Goal: Find specific page/section: Find specific page/section

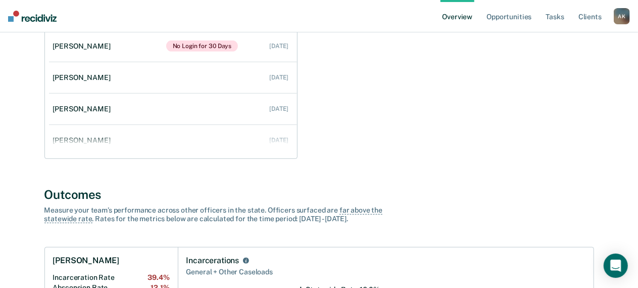
click at [626, 11] on div "A K" at bounding box center [622, 16] width 16 height 16
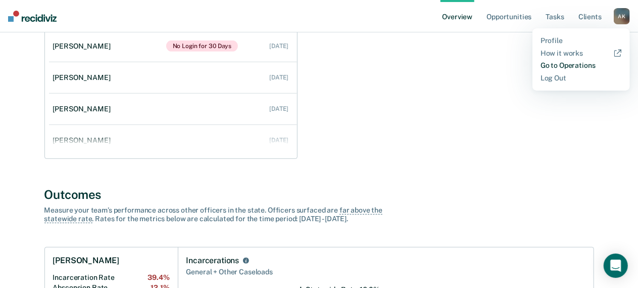
click at [578, 65] on link "Go to Operations" at bounding box center [581, 65] width 81 height 9
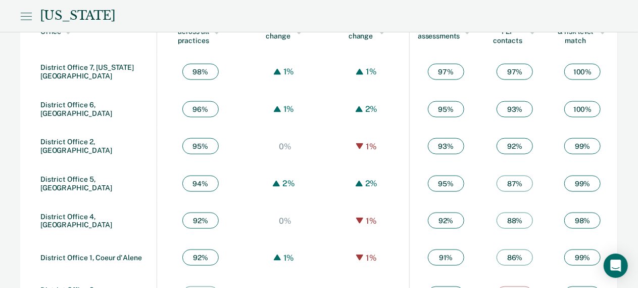
scroll to position [635, 0]
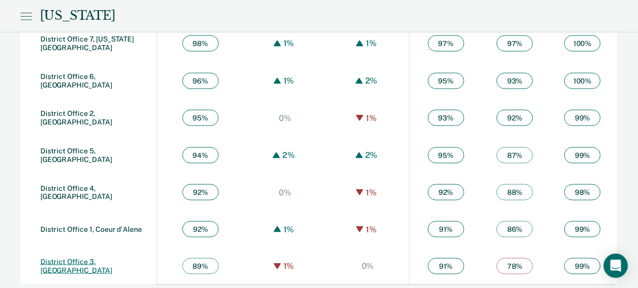
click at [106, 260] on link "District Office 3, [GEOGRAPHIC_DATA]" at bounding box center [76, 265] width 72 height 17
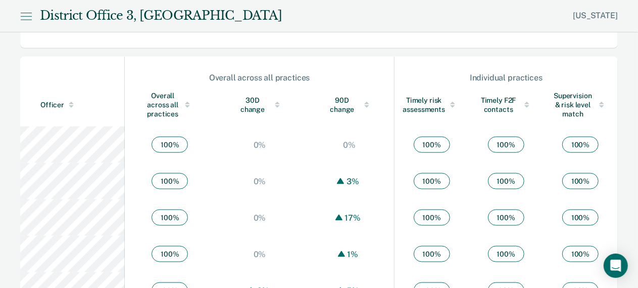
scroll to position [556, 0]
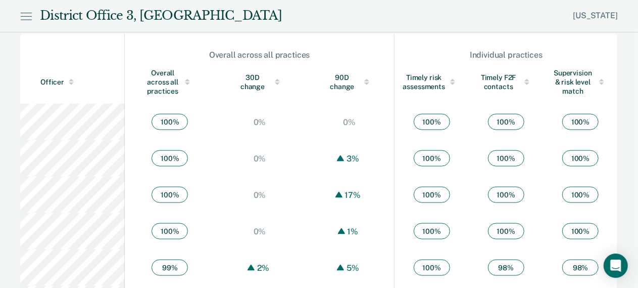
click at [168, 78] on div "Overall across all practices" at bounding box center [170, 81] width 50 height 27
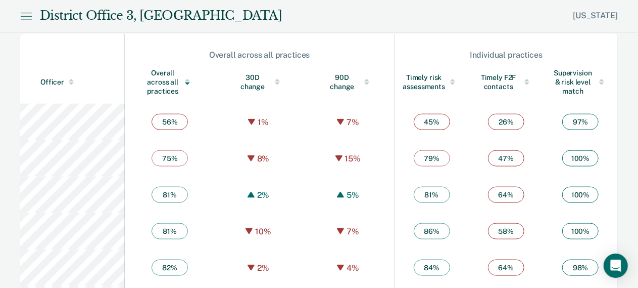
click at [168, 78] on div "Overall across all practices" at bounding box center [170, 81] width 50 height 27
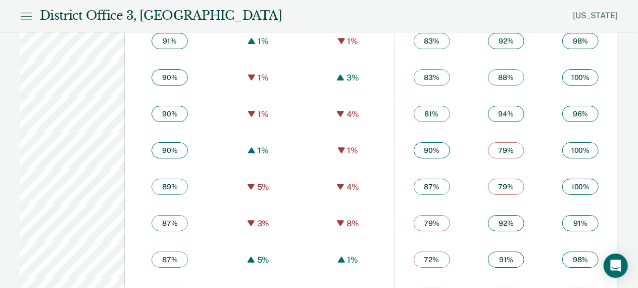
scroll to position [1643, 0]
